Goal: Transaction & Acquisition: Purchase product/service

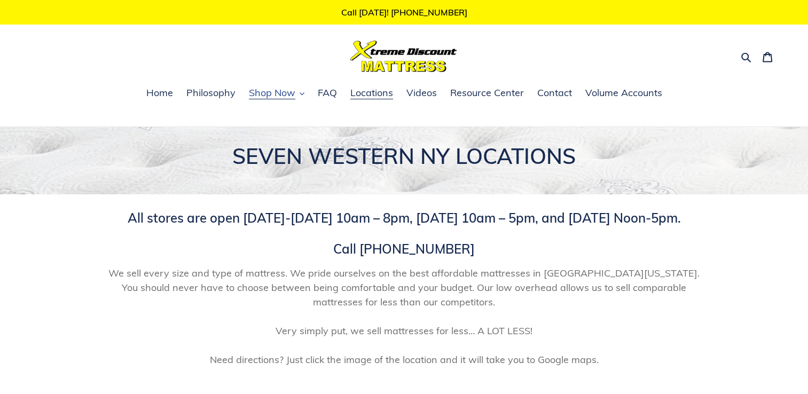
click at [301, 95] on button "Shop Now" at bounding box center [277, 93] width 66 height 16
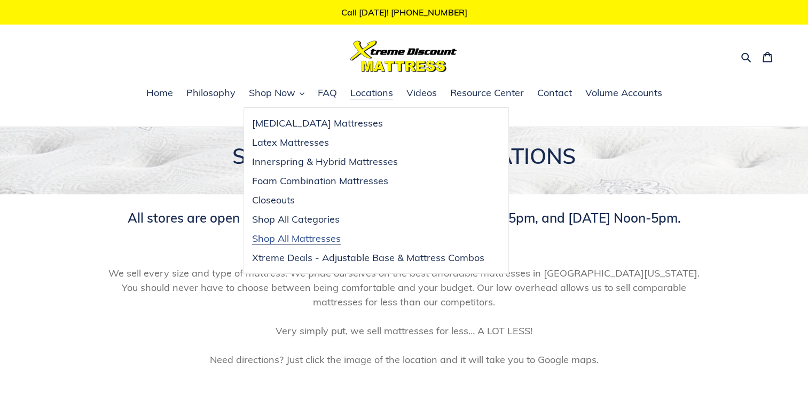
click at [319, 238] on span "Shop All Mattresses" at bounding box center [296, 238] width 89 height 13
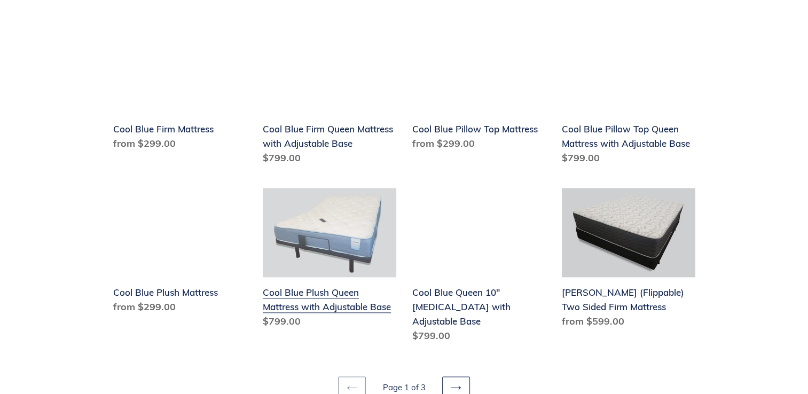
scroll to position [1282, 0]
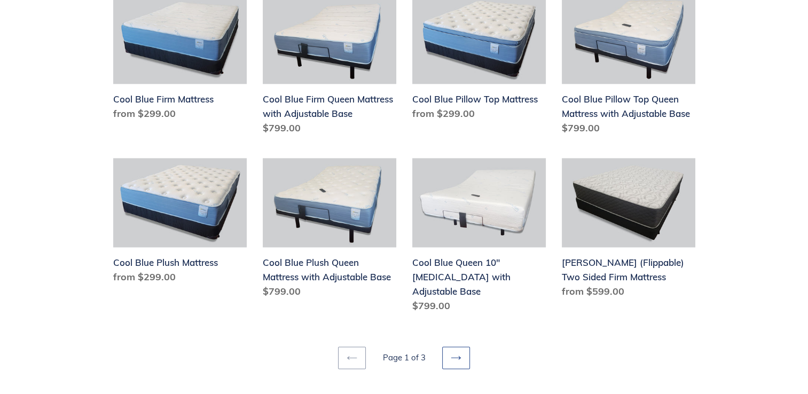
click at [460, 353] on icon at bounding box center [456, 358] width 11 height 11
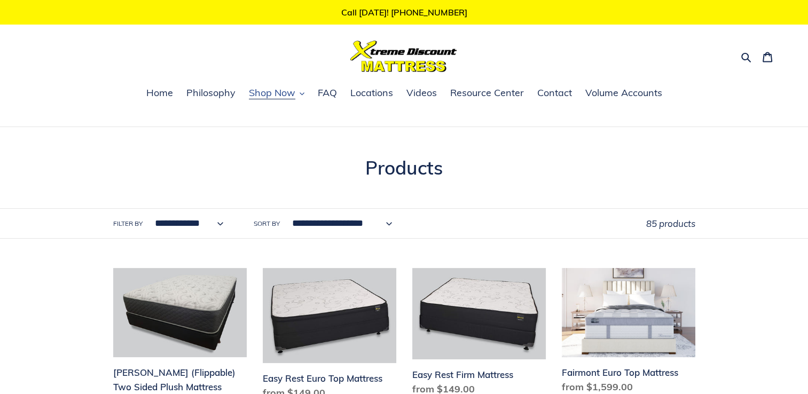
click at [303, 95] on icon "button" at bounding box center [302, 93] width 5 height 5
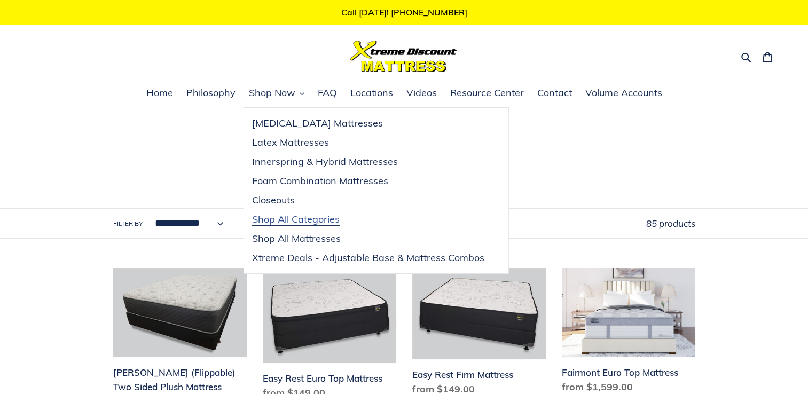
click at [302, 219] on span "Shop All Categories" at bounding box center [296, 219] width 88 height 13
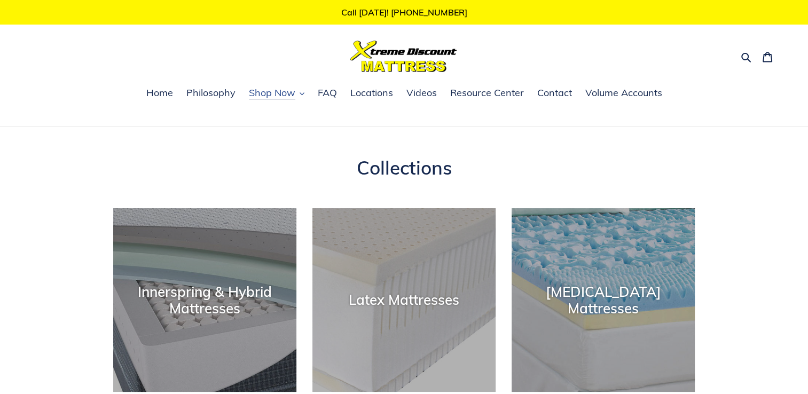
click at [301, 97] on button "Shop Now" at bounding box center [277, 93] width 66 height 16
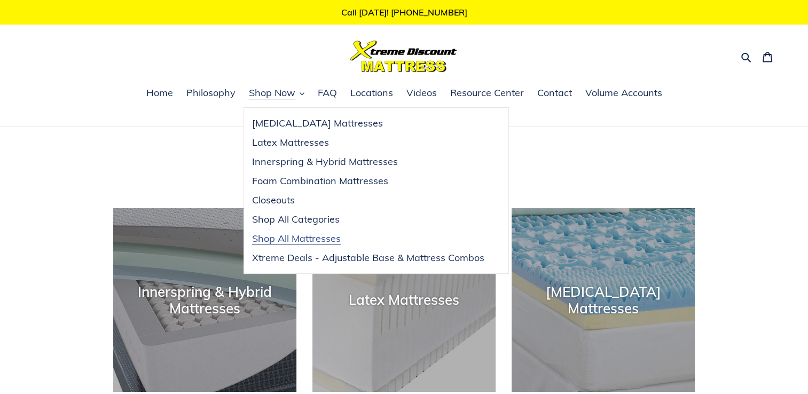
click at [295, 241] on span "Shop All Mattresses" at bounding box center [296, 238] width 89 height 13
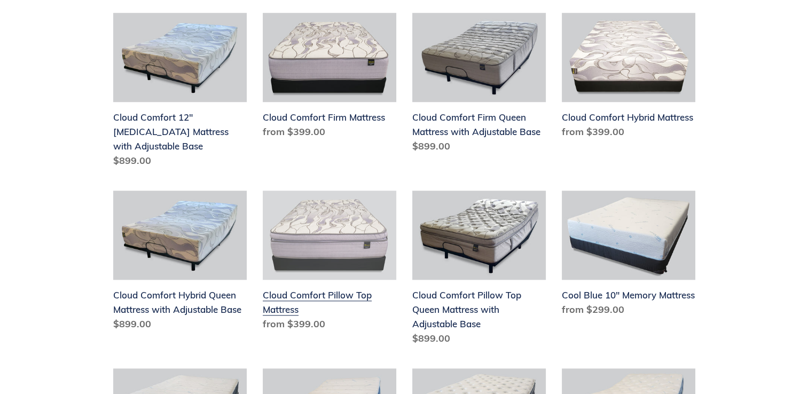
scroll to position [908, 0]
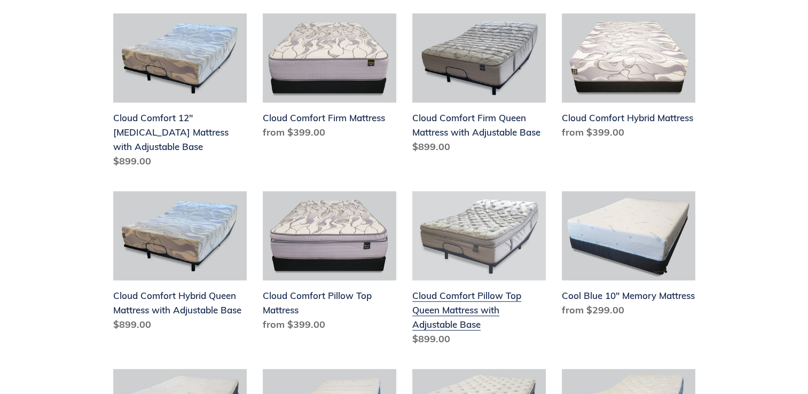
click at [488, 241] on link "Cloud Comfort Pillow Top Queen Mattress with Adjustable Base" at bounding box center [479, 270] width 134 height 159
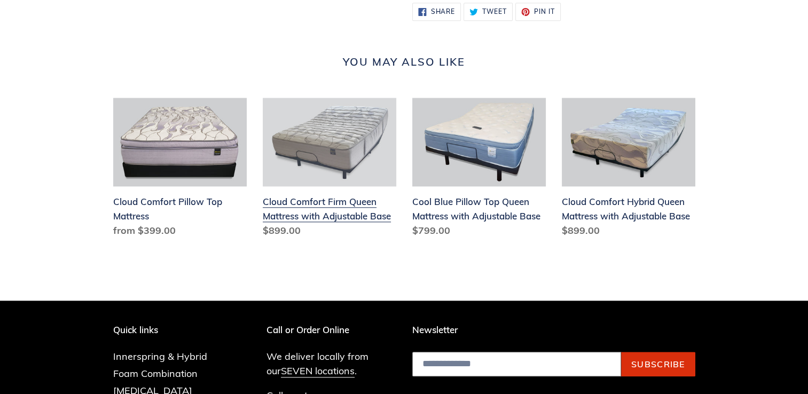
scroll to position [1068, 0]
